Goal: Entertainment & Leisure: Consume media (video, audio)

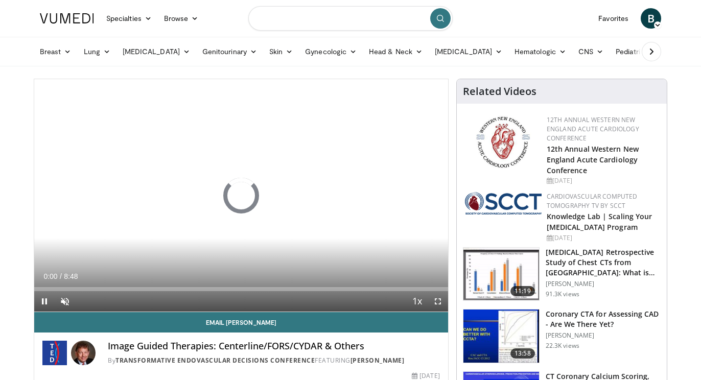
click at [287, 14] on input "Search topics, interventions" at bounding box center [350, 18] width 204 height 25
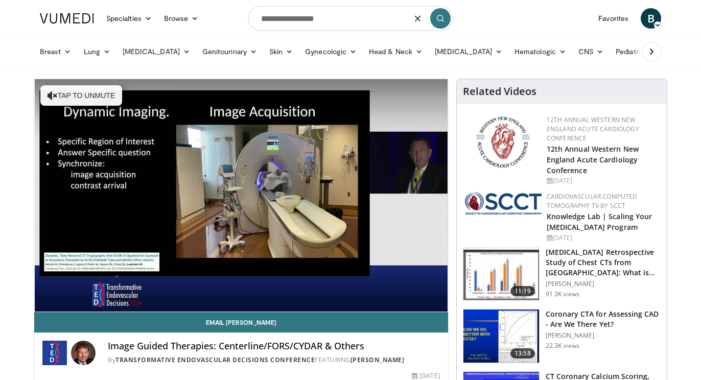
type input "**********"
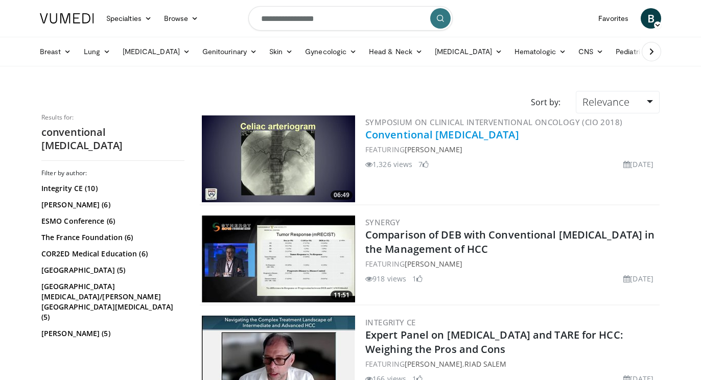
click at [402, 133] on link "Conventional TACE" at bounding box center [442, 135] width 154 height 14
drag, startPoint x: 339, startPoint y: 25, endPoint x: 202, endPoint y: 5, distance: 138.5
click at [202, 5] on nav "Specialties Adult & Family Medicine Allergy, Asthma, Immunology Anesthesiology …" at bounding box center [351, 18] width 634 height 37
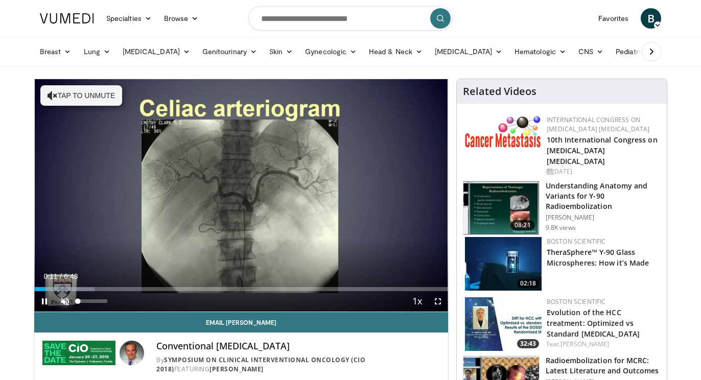
click at [59, 298] on span "Video Player" at bounding box center [65, 301] width 20 height 20
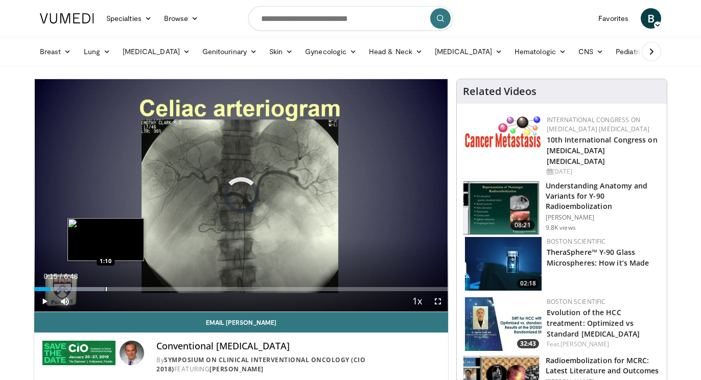
click at [106, 291] on div "Progress Bar" at bounding box center [106, 289] width 1 height 4
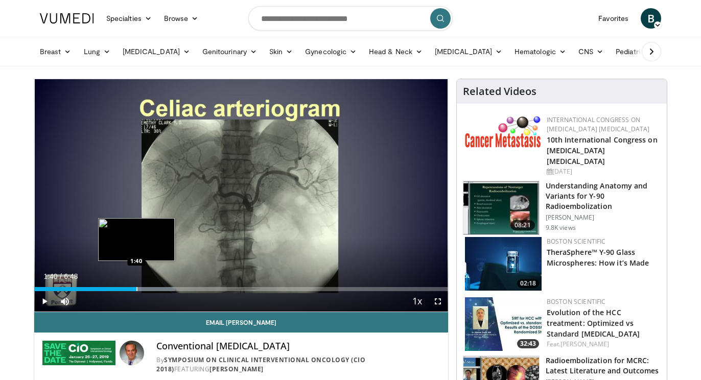
click at [136, 287] on div "Loaded : 33.97% 1:40 1:40" at bounding box center [241, 289] width 414 height 4
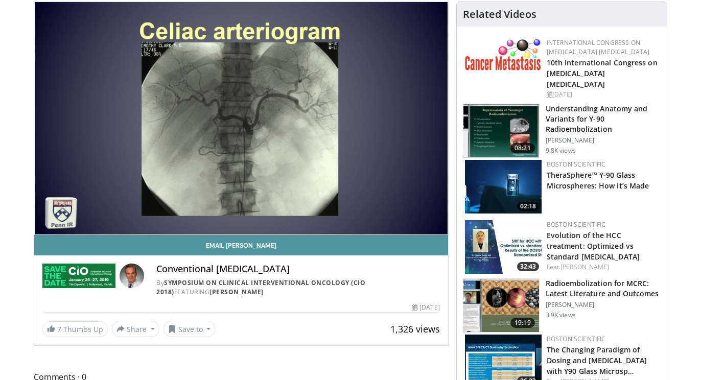
scroll to position [58, 0]
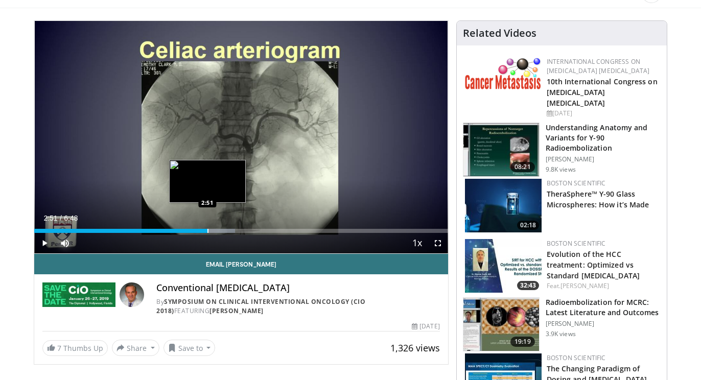
click at [207, 230] on div "Progress Bar" at bounding box center [207, 231] width 1 height 4
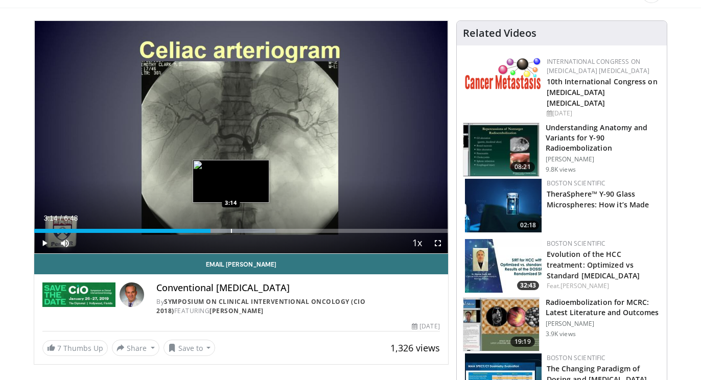
click at [231, 230] on div "Progress Bar" at bounding box center [231, 231] width 1 height 4
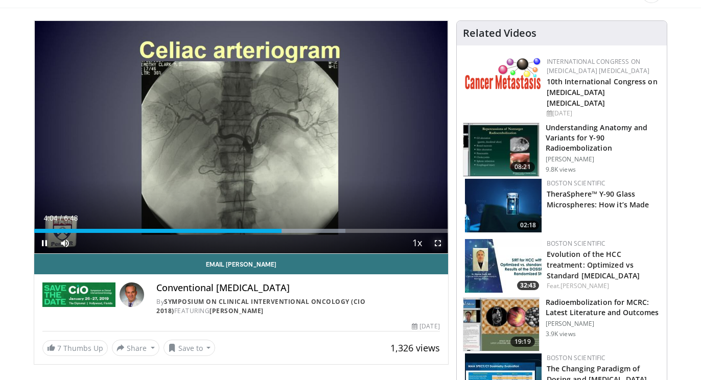
click at [441, 243] on span "Video Player" at bounding box center [438, 243] width 20 height 20
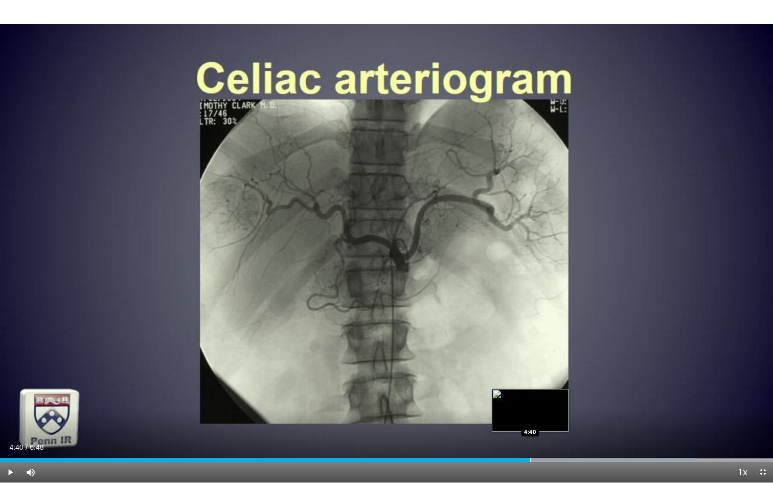
click at [530, 380] on div "Progress Bar" at bounding box center [530, 460] width 1 height 4
click at [515, 380] on div "Progress Bar" at bounding box center [515, 460] width 1 height 4
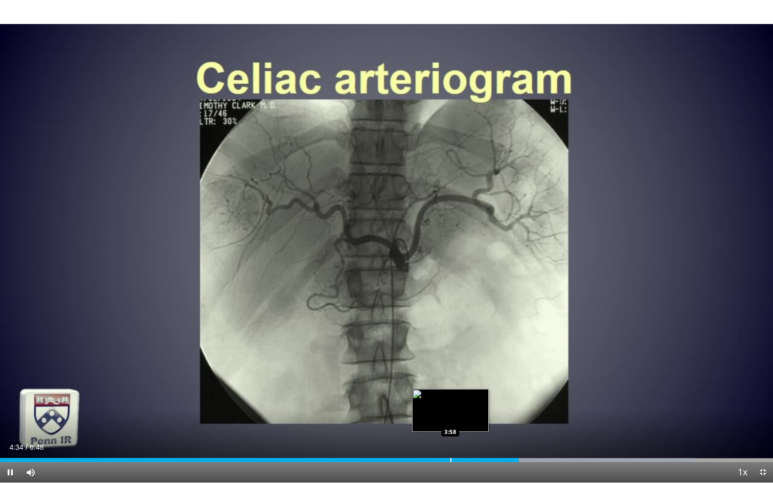
click at [446, 380] on div "4:34" at bounding box center [259, 460] width 519 height 4
click at [5, 380] on span "Video Player" at bounding box center [10, 472] width 20 height 20
click at [12, 380] on span "Video Player" at bounding box center [10, 472] width 20 height 20
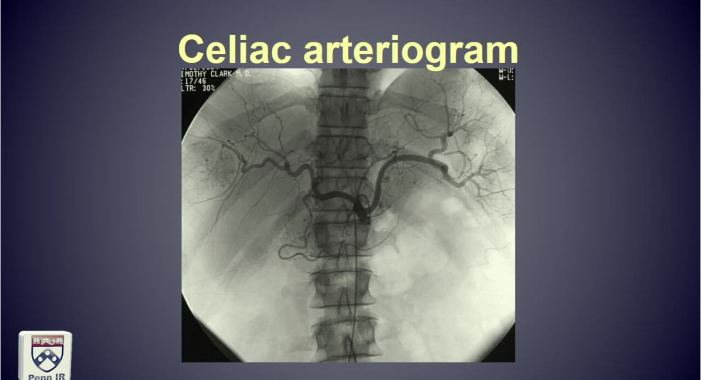
scroll to position [0, 0]
